Goal: Transaction & Acquisition: Purchase product/service

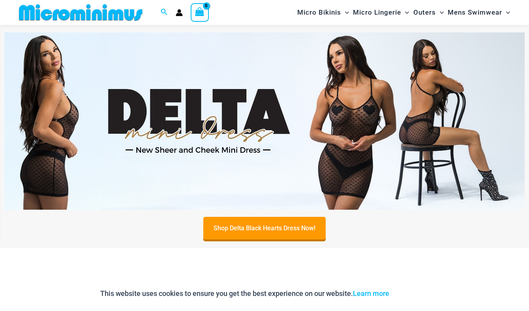
scroll to position [237, 0]
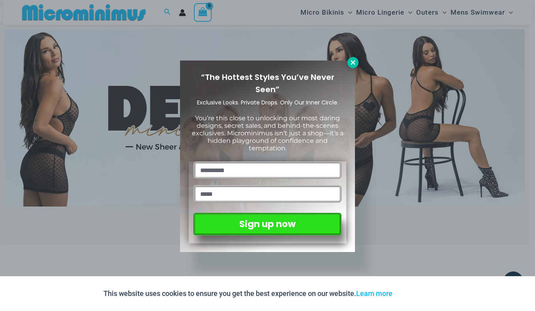
click at [353, 60] on icon at bounding box center [353, 62] width 7 height 7
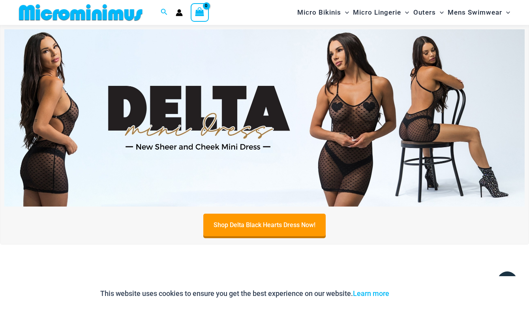
click at [350, 121] on img at bounding box center [264, 117] width 521 height 177
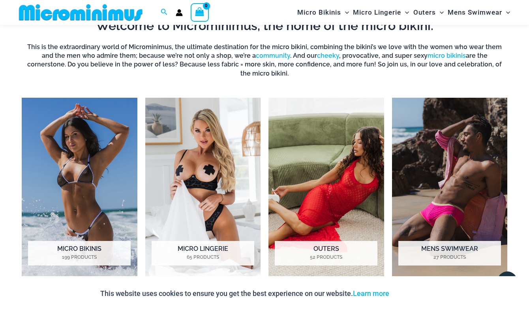
scroll to position [514, 0]
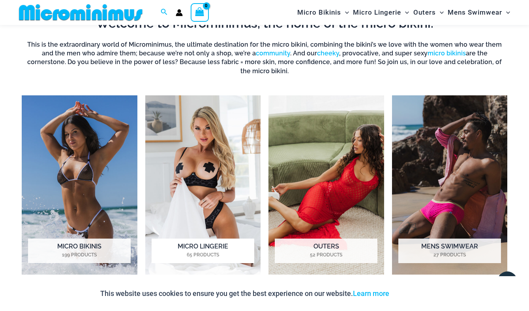
click at [223, 164] on img "Visit product category Micro Lingerie" at bounding box center [203, 184] width 116 height 179
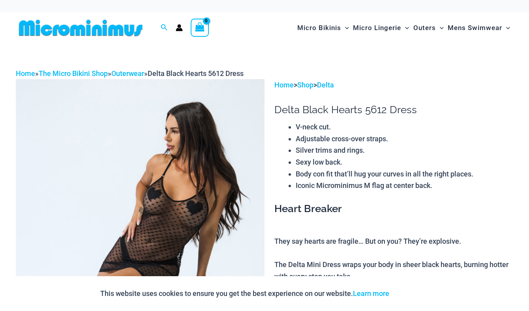
click at [166, 198] on img at bounding box center [140, 265] width 249 height 373
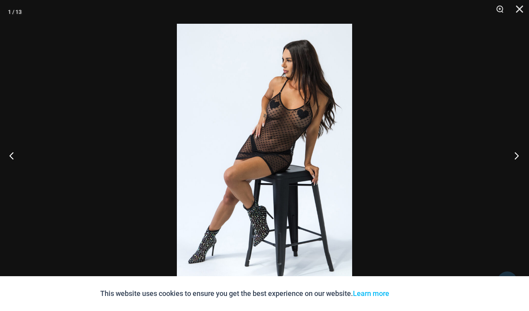
click at [513, 153] on button "Next" at bounding box center [515, 156] width 30 height 40
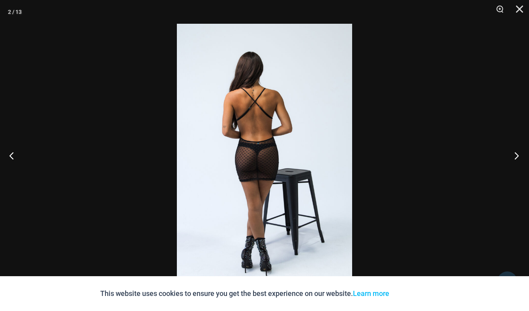
click at [513, 153] on button "Next" at bounding box center [515, 156] width 30 height 40
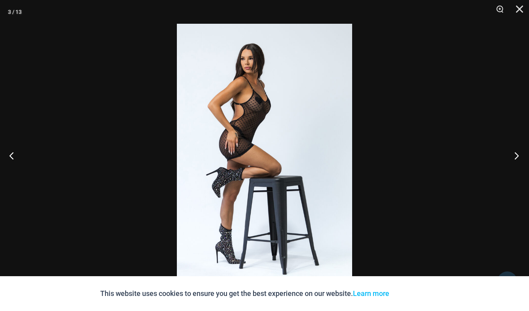
click at [513, 153] on button "Next" at bounding box center [515, 156] width 30 height 40
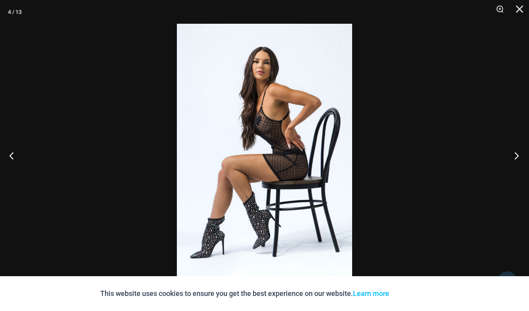
click at [513, 153] on button "Next" at bounding box center [515, 156] width 30 height 40
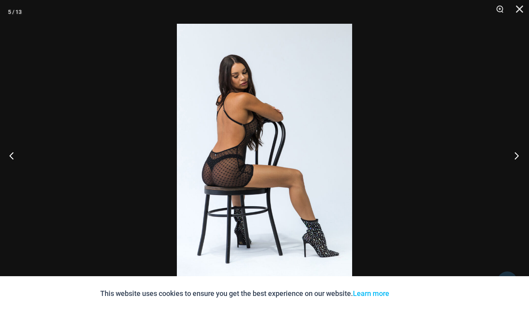
click at [514, 153] on button "Next" at bounding box center [515, 156] width 30 height 40
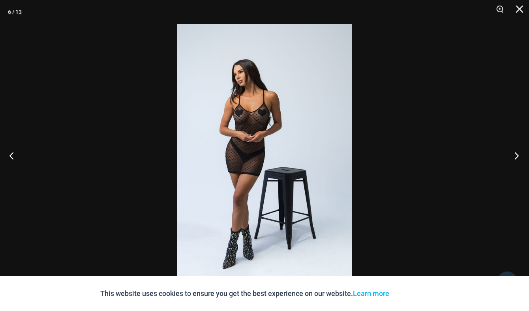
click at [514, 153] on button "Next" at bounding box center [515, 156] width 30 height 40
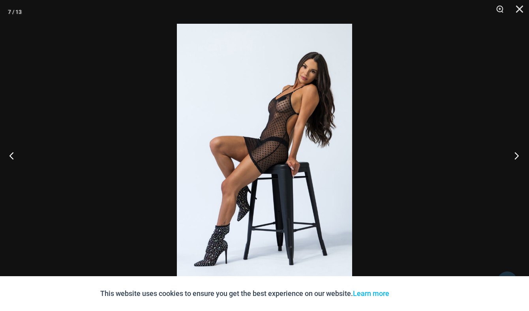
click at [514, 153] on button "Next" at bounding box center [515, 156] width 30 height 40
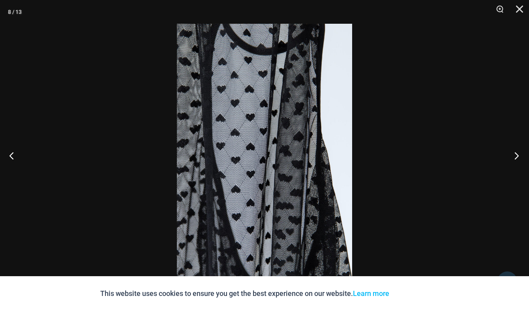
click at [514, 152] on button "Next" at bounding box center [515, 156] width 30 height 40
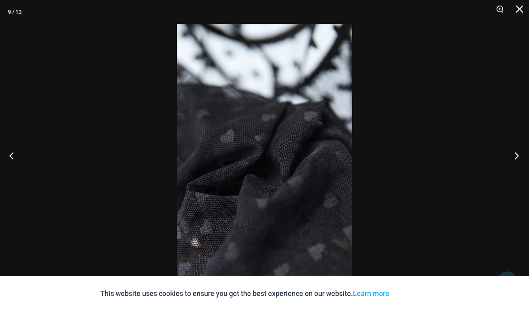
click at [514, 152] on button "Next" at bounding box center [515, 156] width 30 height 40
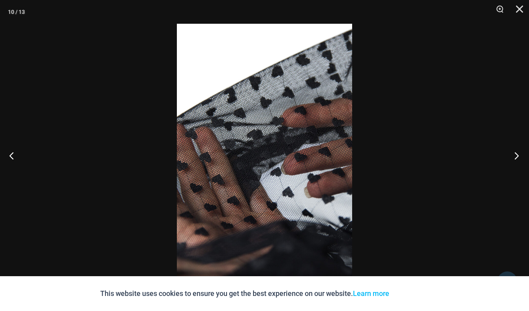
click at [514, 152] on button "Next" at bounding box center [515, 156] width 30 height 40
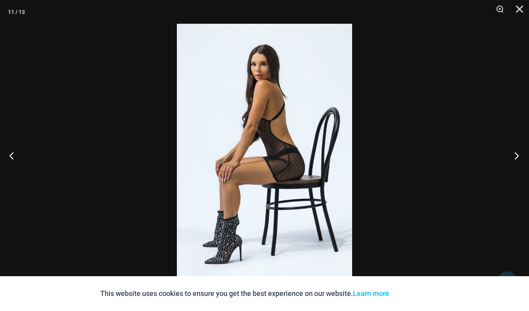
click at [514, 152] on button "Next" at bounding box center [515, 156] width 30 height 40
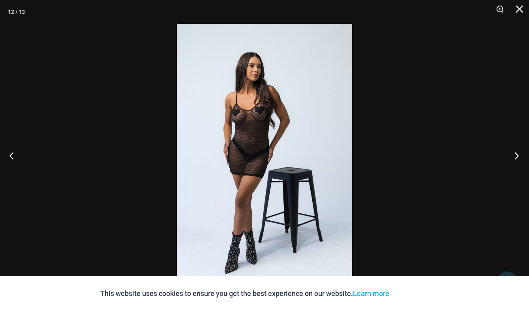
click at [514, 152] on button "Next" at bounding box center [515, 156] width 30 height 40
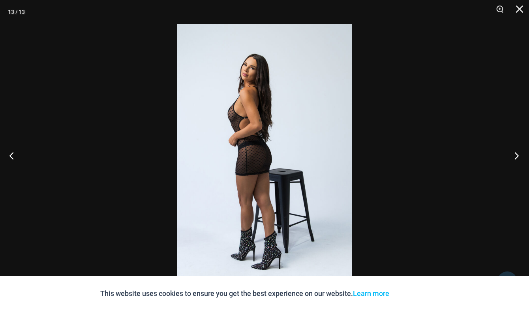
click at [514, 152] on button "Next" at bounding box center [515, 156] width 30 height 40
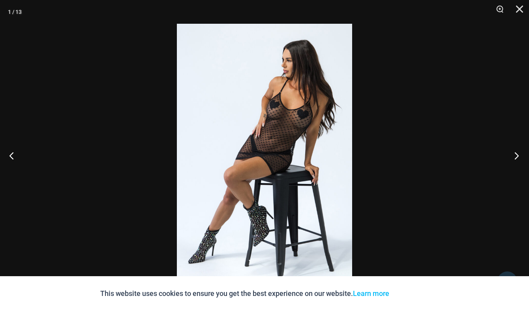
click at [514, 152] on button "Next" at bounding box center [515, 156] width 30 height 40
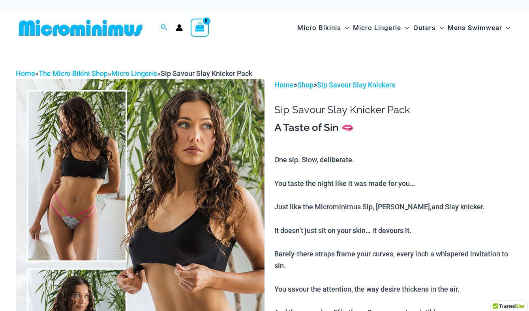
click at [86, 194] on img at bounding box center [140, 265] width 249 height 373
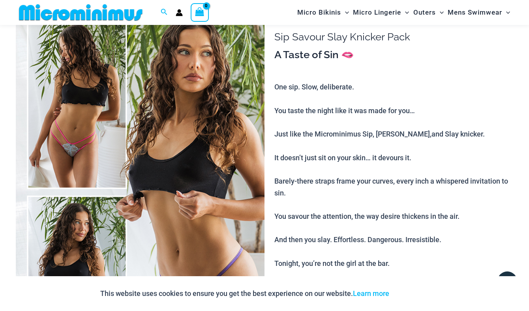
scroll to position [49, 0]
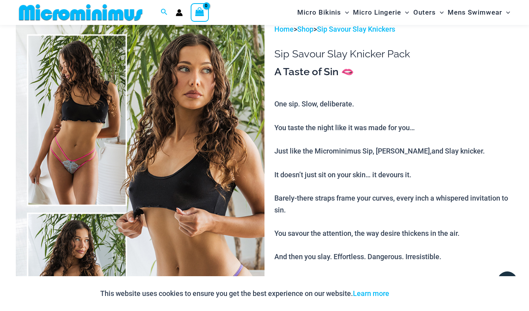
click at [205, 146] on img at bounding box center [140, 209] width 249 height 373
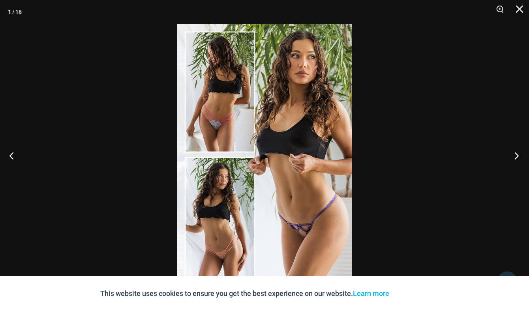
click at [519, 154] on button "Next" at bounding box center [515, 156] width 30 height 40
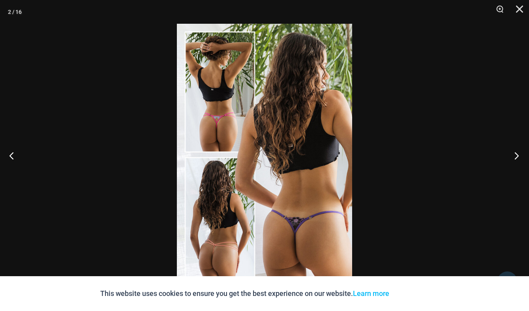
click at [519, 154] on button "Next" at bounding box center [515, 156] width 30 height 40
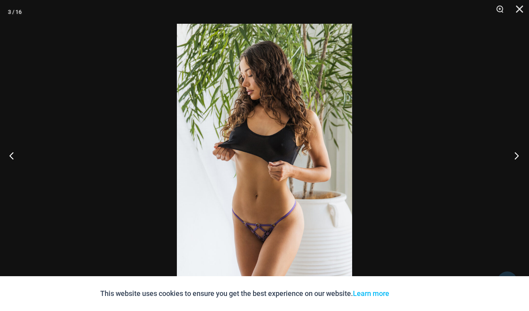
click at [520, 154] on button "Next" at bounding box center [515, 156] width 30 height 40
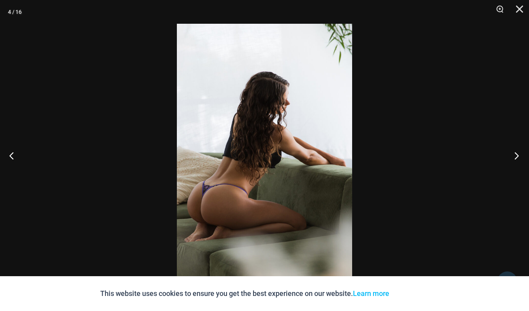
click at [520, 154] on button "Next" at bounding box center [515, 156] width 30 height 40
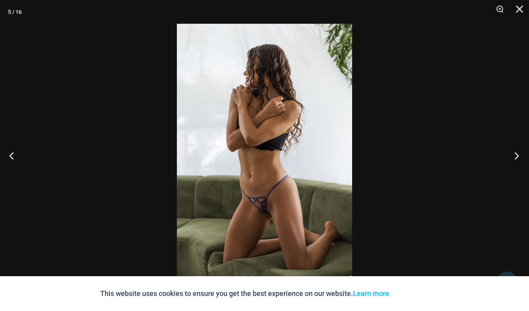
click at [520, 154] on button "Next" at bounding box center [515, 156] width 30 height 40
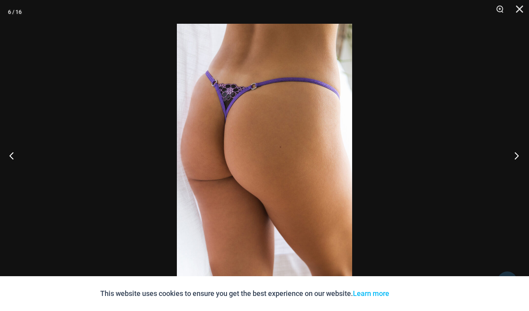
click at [520, 154] on button "Next" at bounding box center [515, 156] width 30 height 40
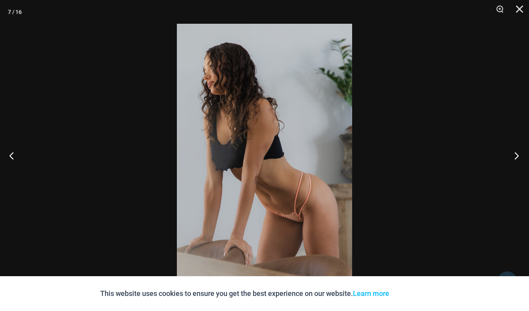
click at [520, 154] on button "Next" at bounding box center [515, 156] width 30 height 40
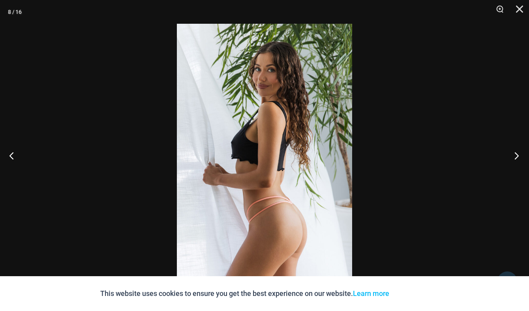
click at [520, 154] on button "Next" at bounding box center [515, 156] width 30 height 40
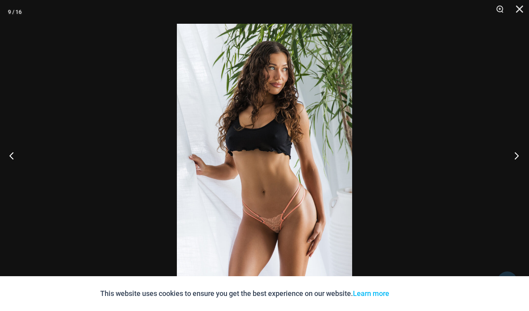
click at [520, 154] on button "Next" at bounding box center [515, 156] width 30 height 40
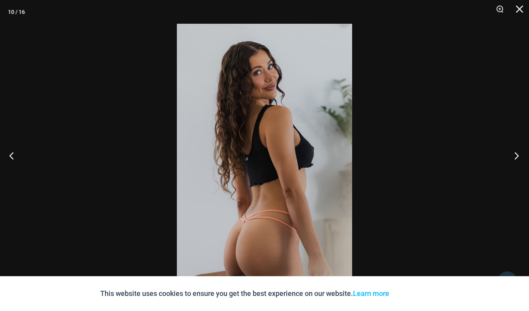
click at [520, 154] on button "Next" at bounding box center [515, 156] width 30 height 40
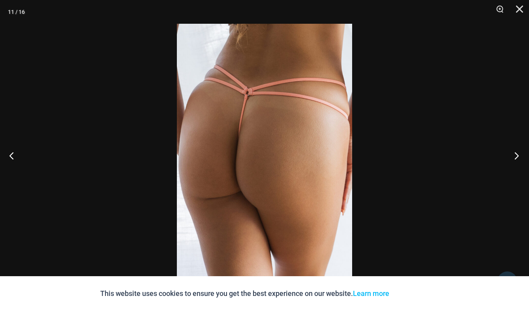
click at [520, 154] on button "Next" at bounding box center [515, 156] width 30 height 40
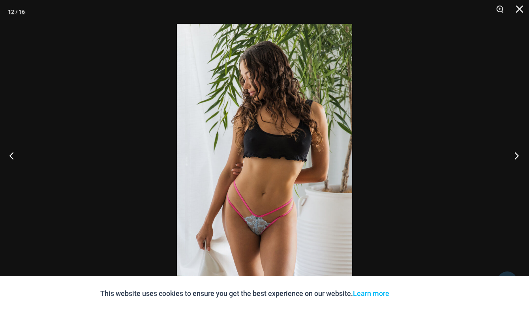
click at [520, 154] on button "Next" at bounding box center [515, 156] width 30 height 40
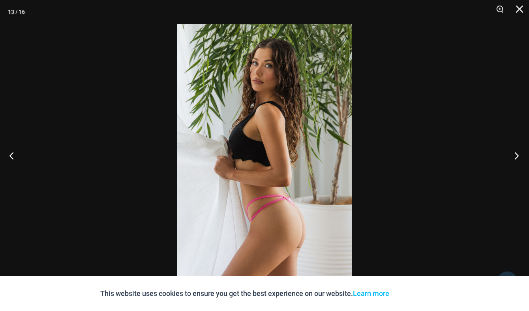
click at [520, 154] on button "Next" at bounding box center [515, 156] width 30 height 40
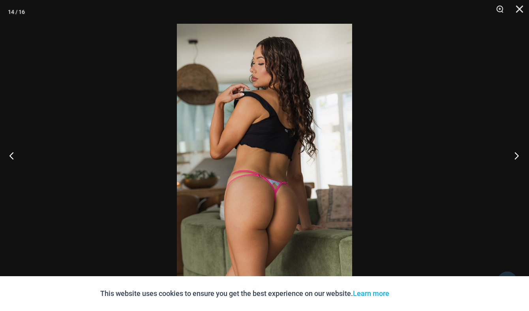
click at [520, 154] on button "Next" at bounding box center [515, 156] width 30 height 40
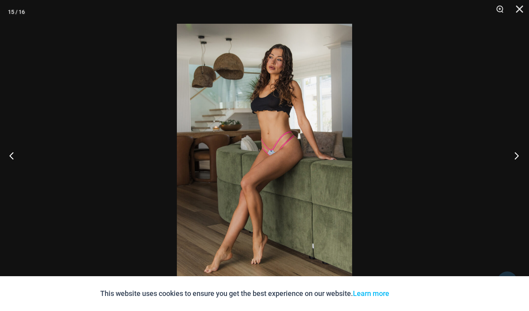
click at [520, 154] on button "Next" at bounding box center [515, 156] width 30 height 40
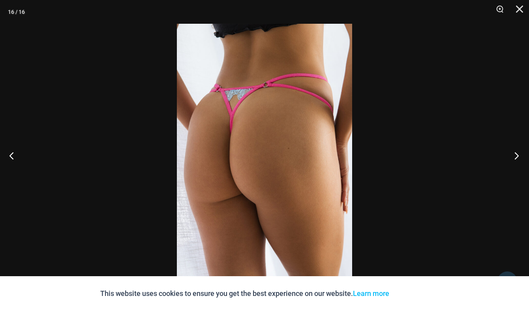
click at [520, 154] on button "Next" at bounding box center [515, 156] width 30 height 40
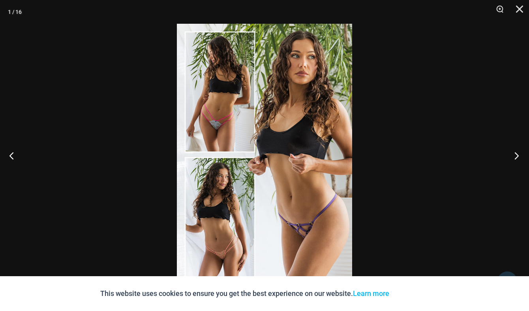
click at [520, 154] on button "Next" at bounding box center [515, 156] width 30 height 40
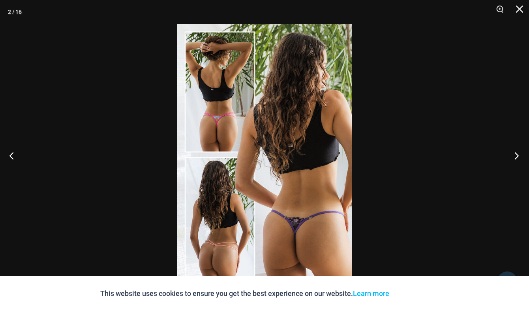
click at [520, 154] on button "Next" at bounding box center [515, 156] width 30 height 40
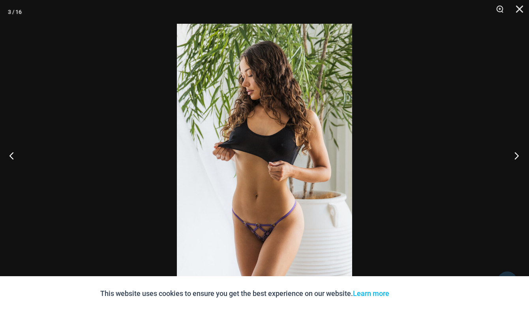
click at [520, 154] on button "Next" at bounding box center [515, 156] width 30 height 40
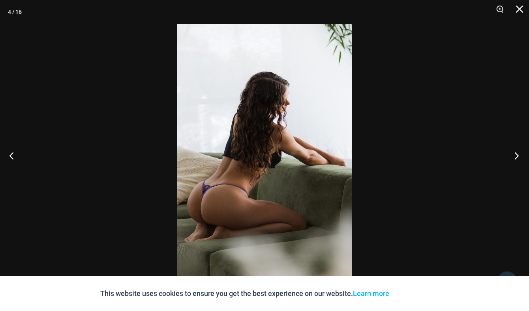
click at [520, 154] on button "Next" at bounding box center [515, 156] width 30 height 40
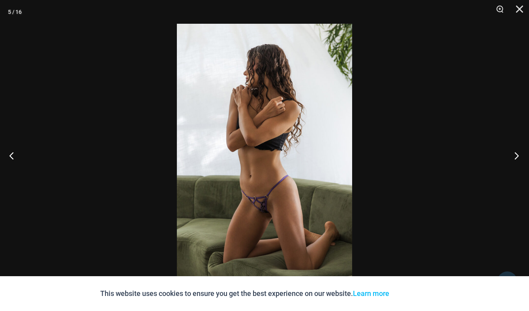
click at [520, 154] on button "Next" at bounding box center [515, 156] width 30 height 40
